Goal: Task Accomplishment & Management: Use online tool/utility

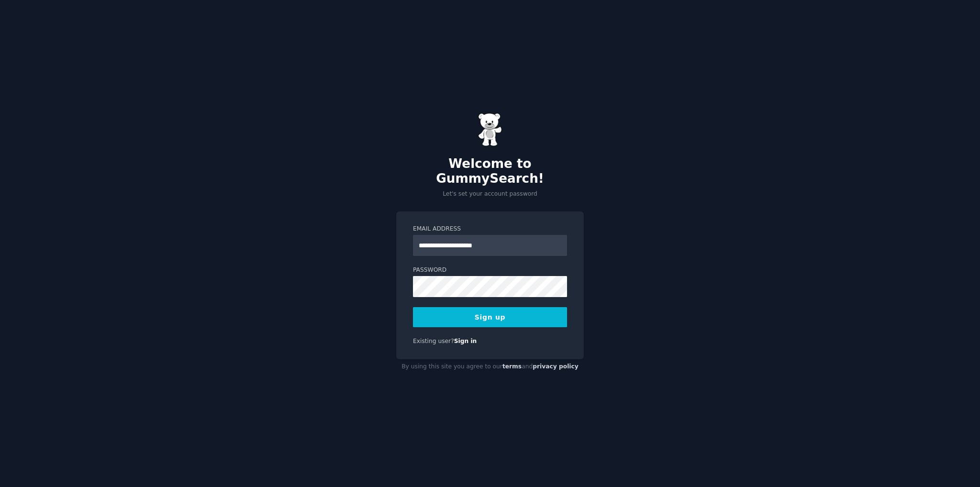
type input "**********"
click at [413, 307] on button "Sign up" at bounding box center [490, 317] width 154 height 20
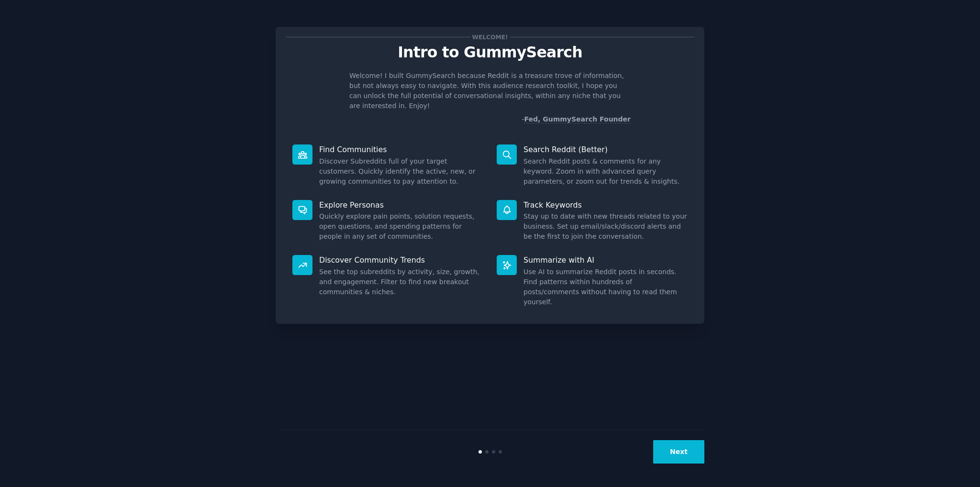
click at [675, 454] on button "Next" at bounding box center [678, 451] width 51 height 23
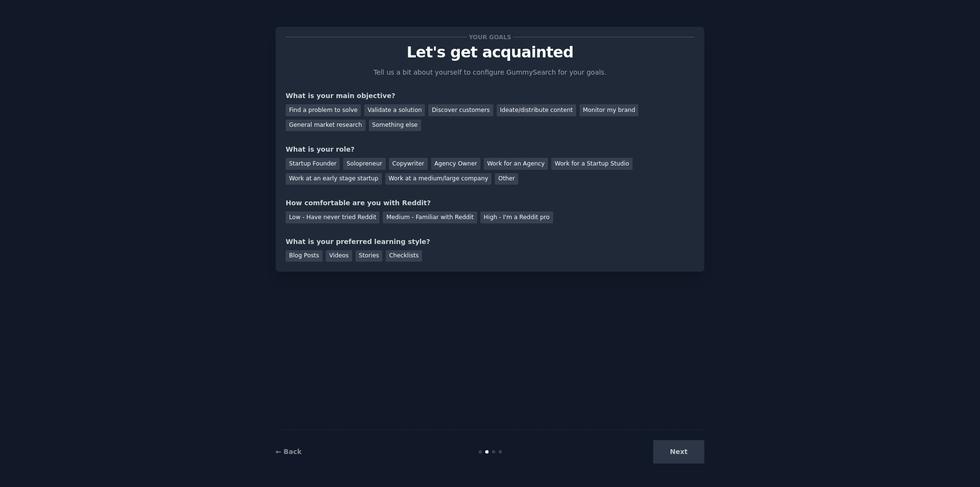
click at [684, 452] on div "Next" at bounding box center [632, 451] width 143 height 23
click at [340, 111] on div "Find a problem to solve" at bounding box center [323, 110] width 75 height 12
click at [419, 225] on div "Your goals Let's get acquainted Tell us a bit about yourself to configure Gummy…" at bounding box center [490, 149] width 409 height 225
click at [423, 218] on div "Medium - Familiar with Reddit" at bounding box center [430, 217] width 94 height 12
click at [398, 165] on div "Copywriter" at bounding box center [408, 164] width 39 height 12
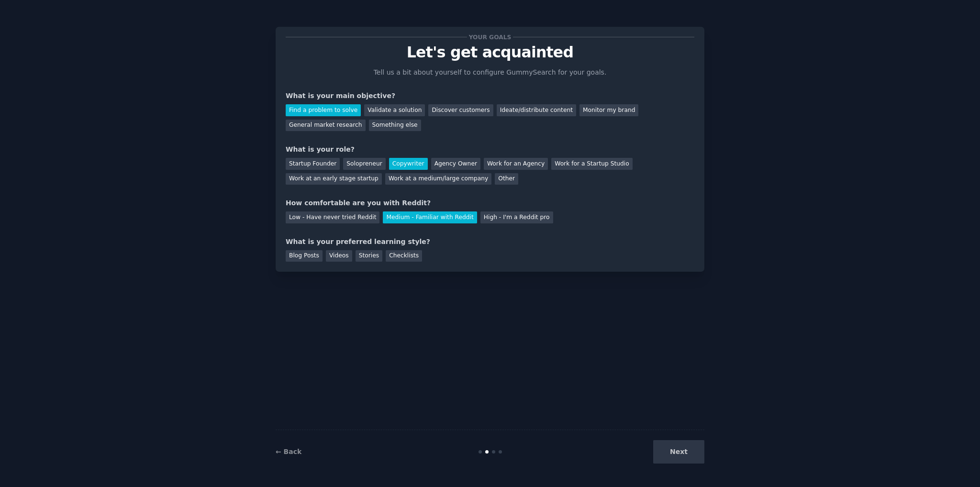
click at [405, 163] on div "Copywriter" at bounding box center [408, 164] width 39 height 12
click at [495, 177] on div "Other" at bounding box center [506, 179] width 23 height 12
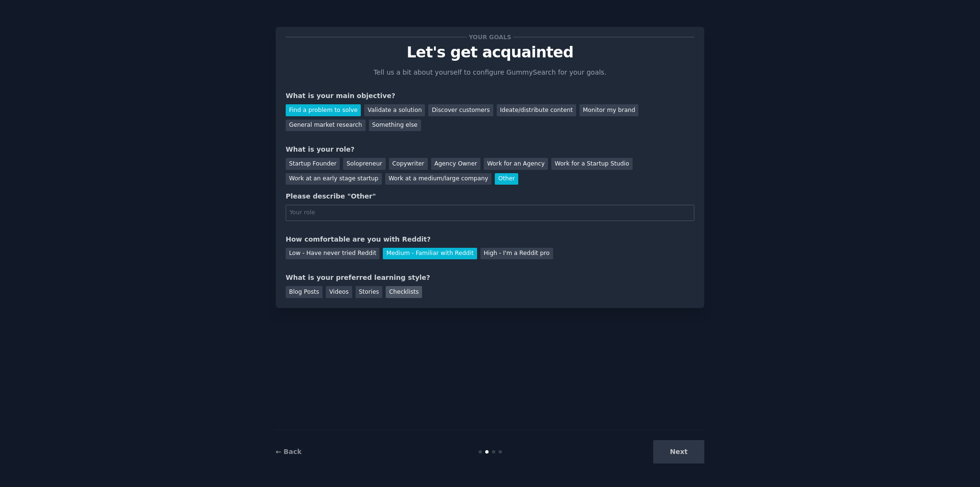
click at [397, 291] on div "Checklists" at bounding box center [404, 292] width 36 height 12
click at [390, 292] on div "Checklists" at bounding box center [404, 292] width 36 height 12
click at [682, 450] on div "Next" at bounding box center [632, 451] width 143 height 23
click at [674, 445] on div "Next" at bounding box center [632, 451] width 143 height 23
click at [503, 170] on div "Startup Founder Solopreneur Copywriter Agency Owner Work for an Agency Work for…" at bounding box center [490, 170] width 409 height 30
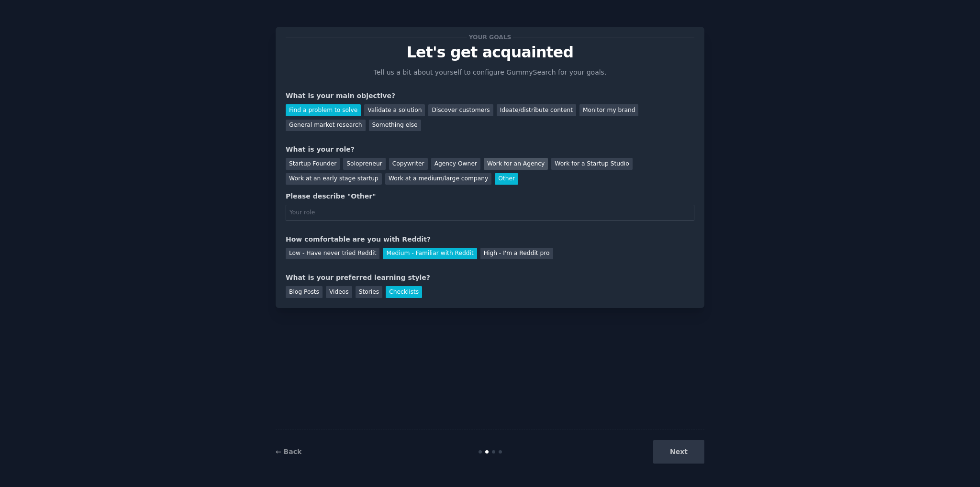
click at [503, 163] on div "Work for an Agency" at bounding box center [516, 164] width 64 height 12
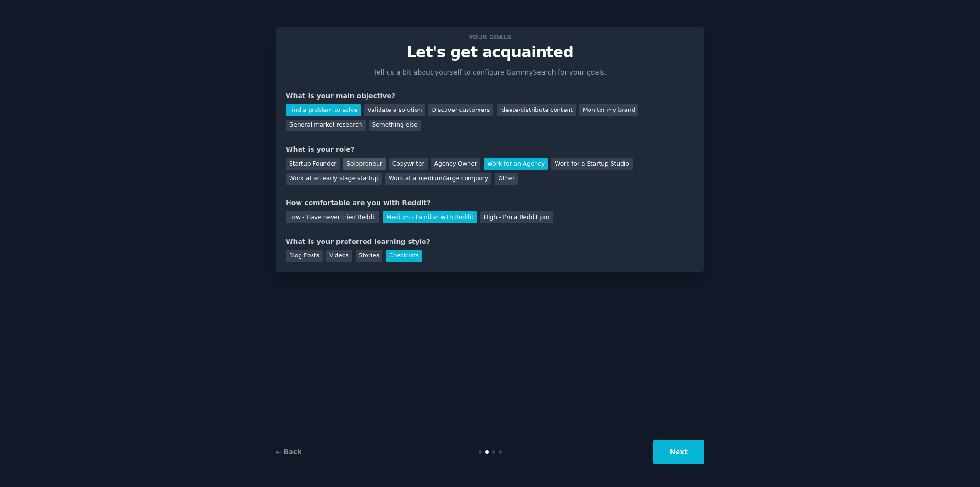
click at [355, 163] on div "Solopreneur" at bounding box center [364, 164] width 42 height 12
click at [681, 450] on button "Next" at bounding box center [678, 451] width 51 height 23
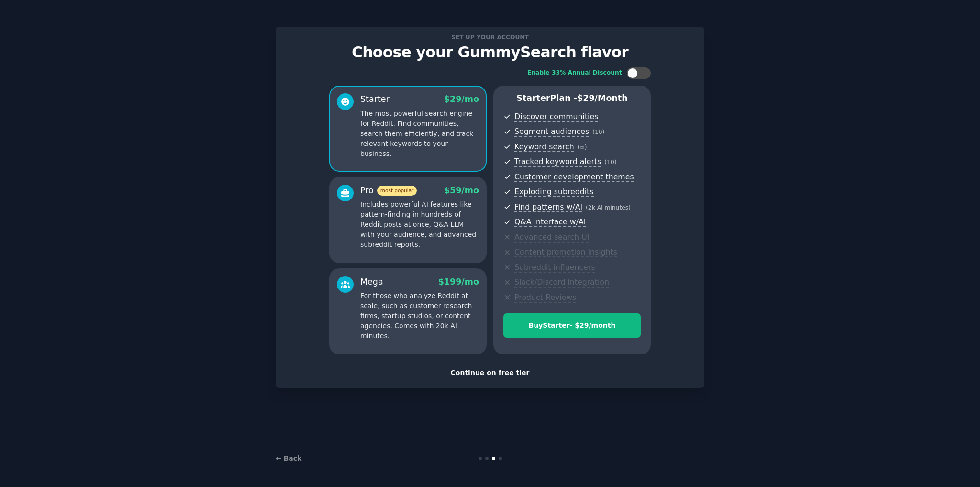
click at [507, 373] on div "Continue on free tier" at bounding box center [490, 373] width 409 height 10
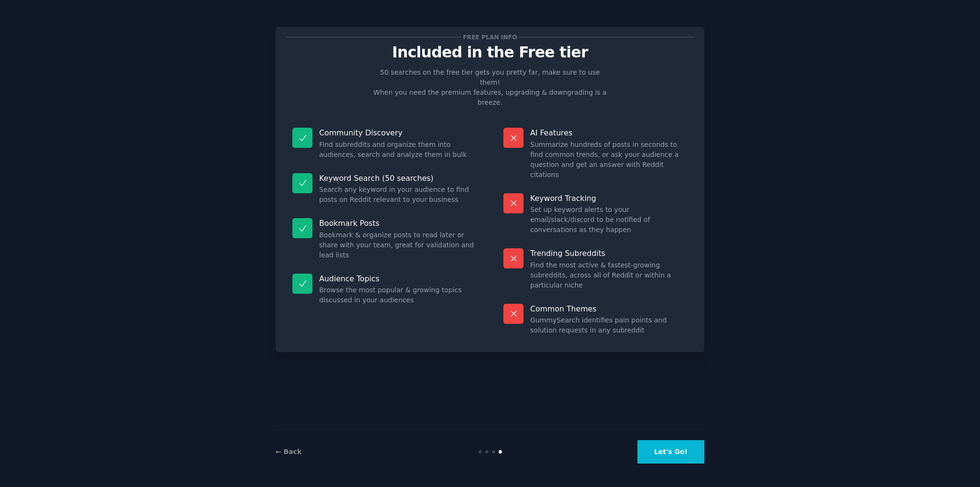
click at [672, 449] on button "Let's Go!" at bounding box center [670, 451] width 67 height 23
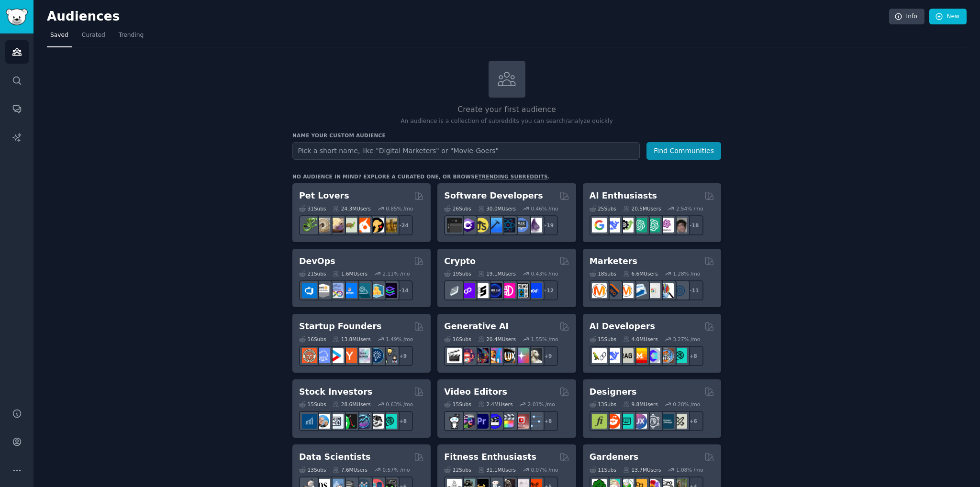
type input "[EMAIL_ADDRESS][DOMAIN_NAME]"
click at [19, 77] on icon "Sidebar" at bounding box center [17, 81] width 8 height 8
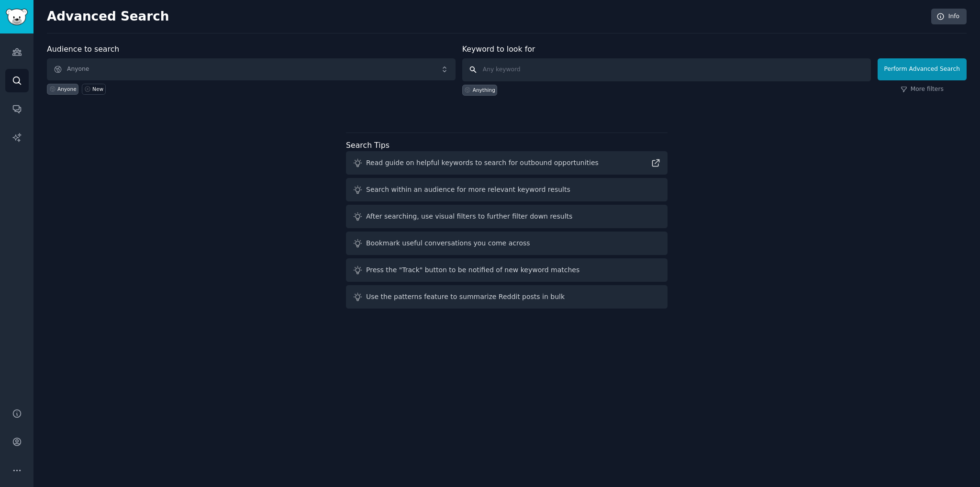
click at [580, 66] on input "text" at bounding box center [666, 69] width 409 height 23
click at [916, 87] on link "More filters" at bounding box center [921, 89] width 43 height 9
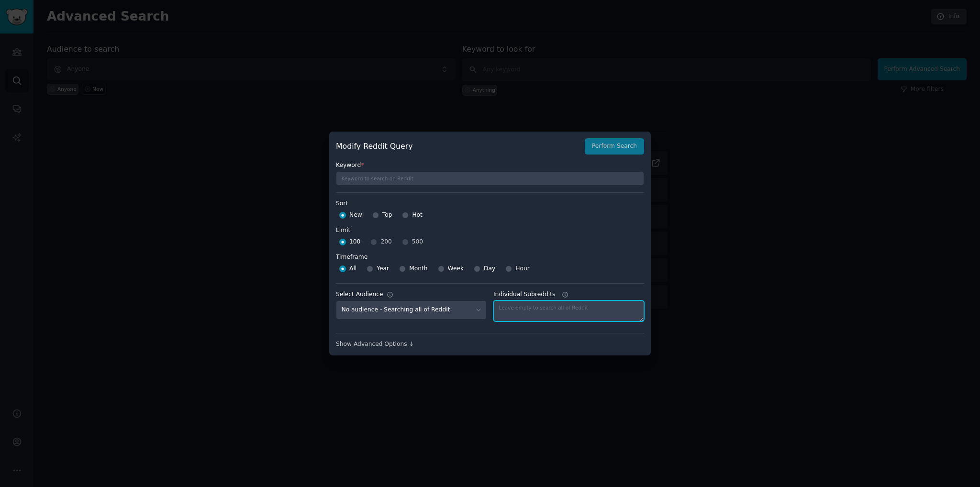
click at [552, 312] on textarea "Individual Subreddits" at bounding box center [568, 310] width 151 height 21
paste textarea "[EMAIL_ADDRESS][DOMAIN_NAME]"
paste textarea "GoneWildCD"
type textarea "GoneWildCD"
click at [389, 346] on div "Show Advanced Options ↓" at bounding box center [490, 344] width 308 height 9
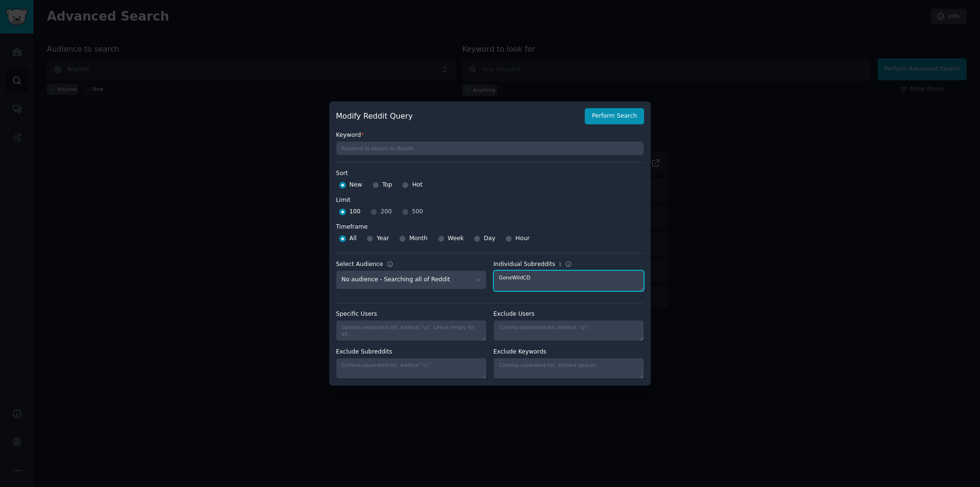
click at [563, 283] on textarea "GoneWildCD" at bounding box center [568, 280] width 151 height 21
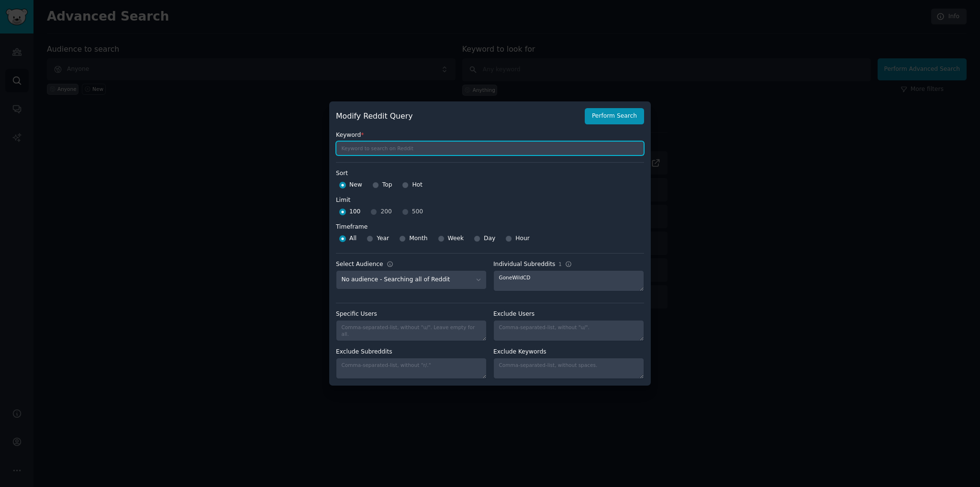
click at [375, 146] on input "text" at bounding box center [490, 148] width 308 height 14
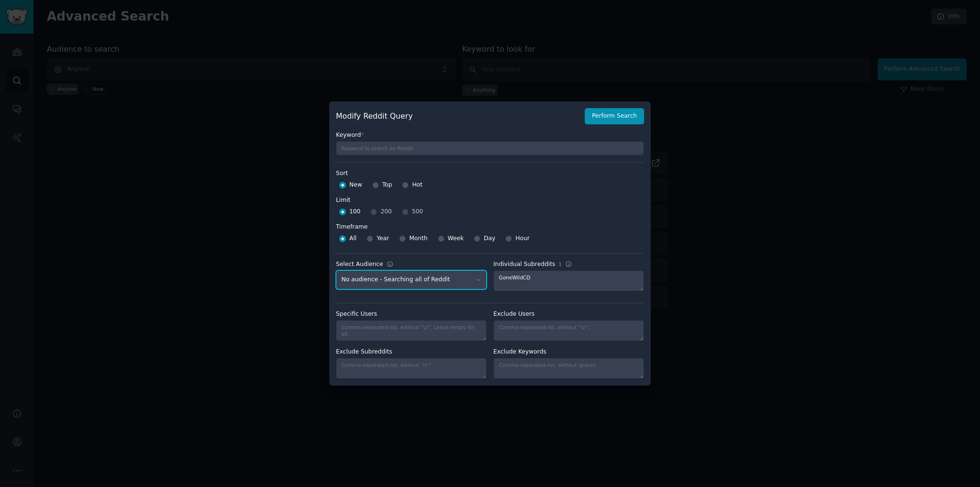
click at [445, 277] on select "No audience - Searching all of Reddit" at bounding box center [411, 280] width 151 height 20
click at [534, 206] on div "100 200 500" at bounding box center [490, 211] width 308 height 15
click at [479, 240] on div "Day" at bounding box center [485, 238] width 22 height 15
click at [399, 238] on input "Month" at bounding box center [402, 238] width 7 height 7
radio input "true"
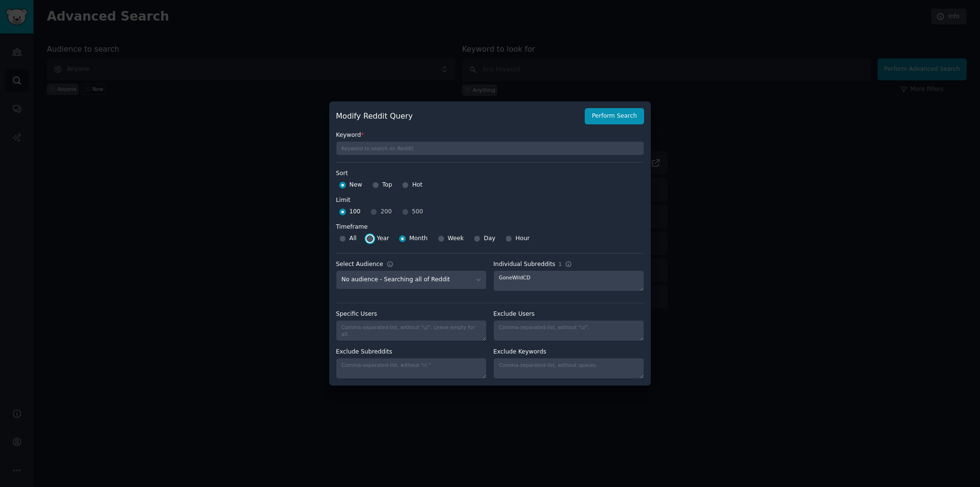
click at [371, 237] on input "Year" at bounding box center [369, 238] width 7 height 7
radio input "true"
click at [343, 239] on input "All" at bounding box center [342, 238] width 7 height 7
radio input "true"
click at [371, 237] on input "Year" at bounding box center [369, 238] width 7 height 7
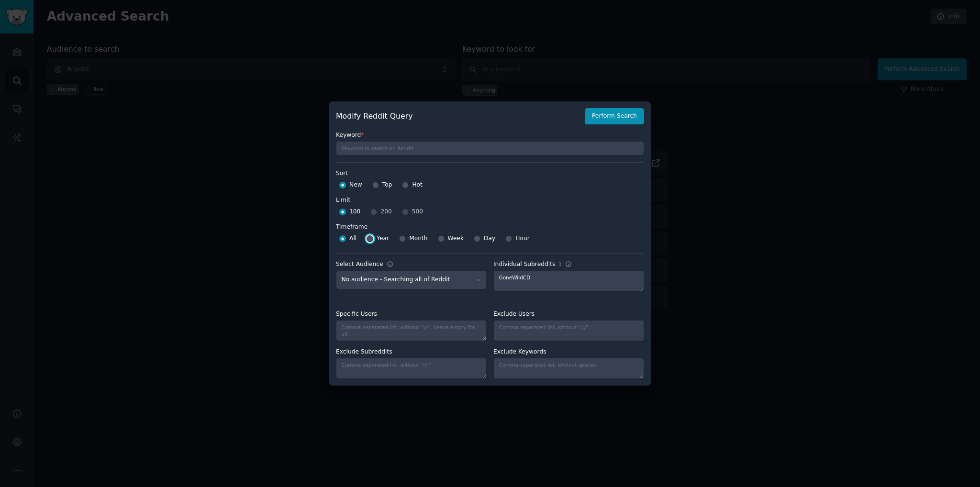
radio input "true"
click at [402, 211] on div "100 200 500" at bounding box center [490, 211] width 308 height 15
click at [401, 212] on div "100 200 500" at bounding box center [490, 211] width 308 height 15
click at [623, 117] on button "Perform Search" at bounding box center [614, 116] width 59 height 16
